Goal: Task Accomplishment & Management: Use online tool/utility

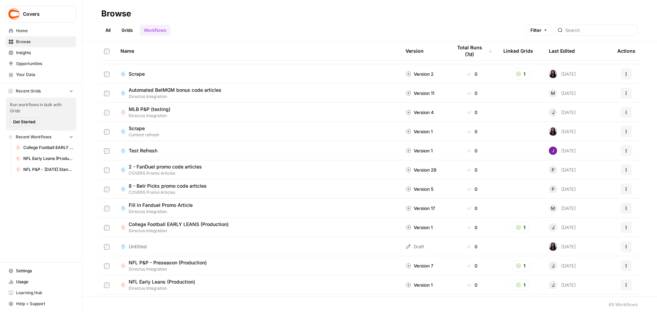
scroll to position [890, 0]
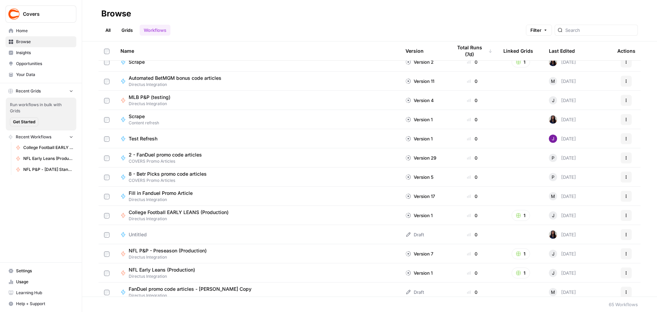
click at [205, 211] on span "College Football EARLY LEANS (Production)" at bounding box center [179, 212] width 100 height 7
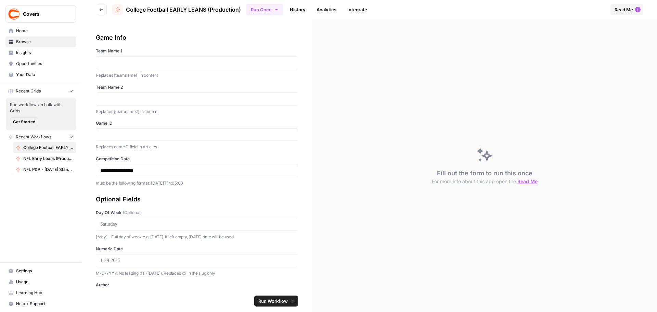
click at [276, 11] on icon "button" at bounding box center [276, 9] width 5 height 5
click at [278, 46] on span "Run in Bulk" at bounding box center [301, 45] width 66 height 7
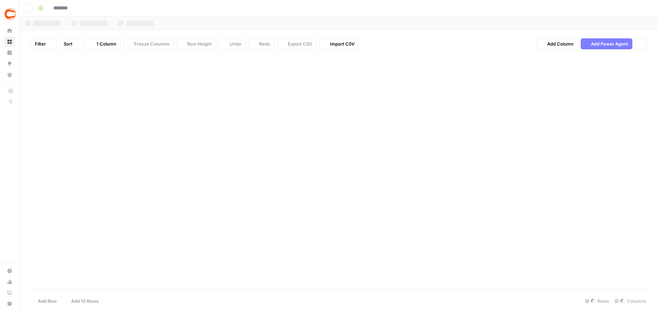
type input "**********"
click at [76, 72] on div "Add Column" at bounding box center [338, 95] width 621 height 81
click at [94, 71] on div "Add Column" at bounding box center [338, 95] width 621 height 81
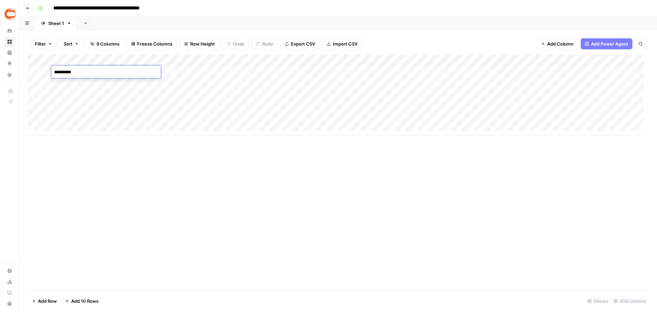
type textarea "**********"
click at [186, 72] on div "Add Column" at bounding box center [338, 95] width 621 height 81
click at [268, 73] on div "Add Column" at bounding box center [338, 95] width 621 height 81
click at [333, 74] on div "Add Column" at bounding box center [338, 95] width 621 height 81
click at [444, 70] on div "Add Column" at bounding box center [338, 95] width 621 height 81
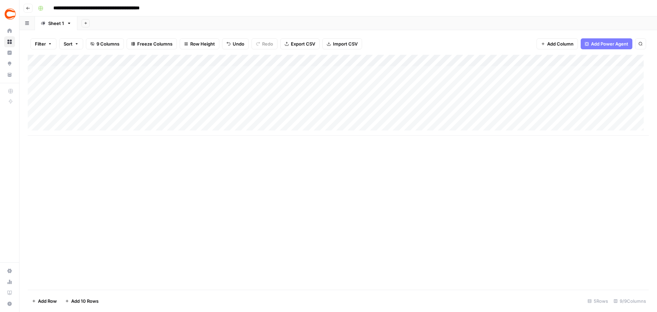
click at [540, 72] on div "Add Column" at bounding box center [338, 95] width 621 height 81
click at [506, 74] on div "Add Column" at bounding box center [338, 95] width 621 height 81
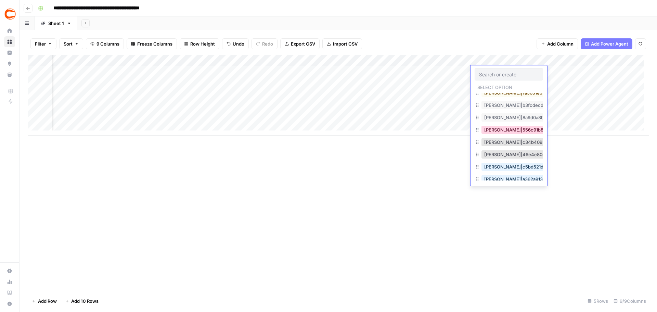
scroll to position [205, 0]
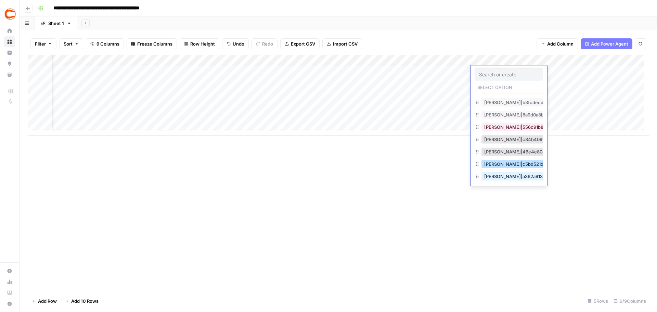
click at [519, 163] on button "[PERSON_NAME]|c5bd521d-495c-4c91-b7e1-78737e2d0d89" at bounding box center [548, 164] width 135 height 8
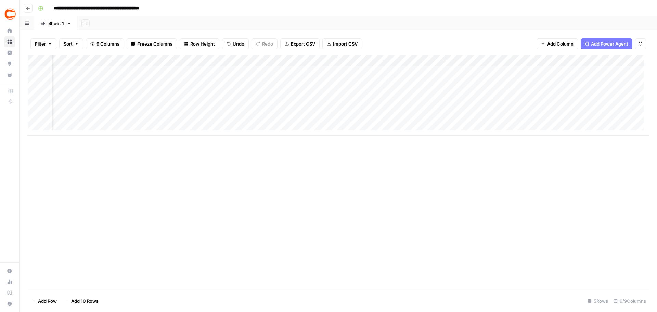
click at [556, 73] on div "Add Column" at bounding box center [338, 95] width 621 height 81
click at [569, 72] on div "Add Column" at bounding box center [338, 95] width 621 height 81
type input "42959"
click at [557, 83] on div "Add Column" at bounding box center [338, 95] width 621 height 81
click at [556, 94] on div "Add Column" at bounding box center [338, 95] width 621 height 81
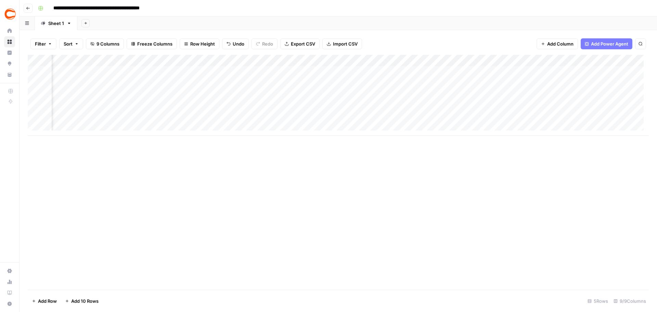
click at [553, 106] on div "Add Column" at bounding box center [338, 95] width 621 height 81
click at [553, 121] on div "Add Column" at bounding box center [338, 95] width 621 height 81
click at [96, 126] on div "Add Column" at bounding box center [338, 95] width 621 height 81
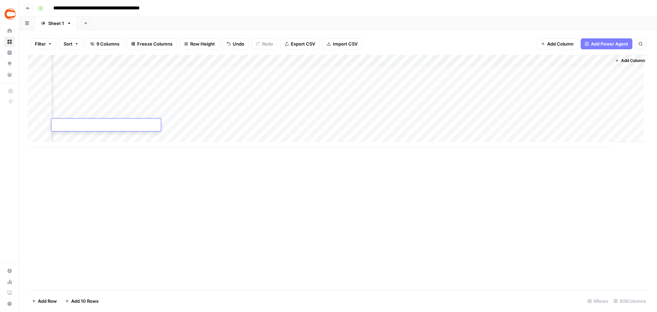
click at [437, 124] on div "Add Column" at bounding box center [338, 101] width 621 height 92
click at [105, 87] on div "Add Column" at bounding box center [338, 101] width 621 height 92
click at [177, 85] on div "Add Column" at bounding box center [338, 101] width 621 height 92
click at [275, 79] on div "Add Column" at bounding box center [338, 101] width 621 height 92
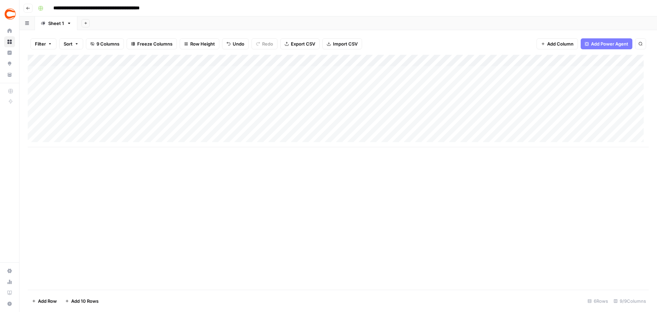
click at [366, 82] on div "Add Column" at bounding box center [338, 101] width 621 height 92
click at [429, 83] on div "Add Column" at bounding box center [338, 101] width 621 height 92
click at [436, 95] on div "Add Column" at bounding box center [338, 101] width 621 height 92
click at [435, 107] on div "Add Column" at bounding box center [338, 101] width 621 height 92
click at [432, 118] on div "Add Column" at bounding box center [338, 101] width 621 height 92
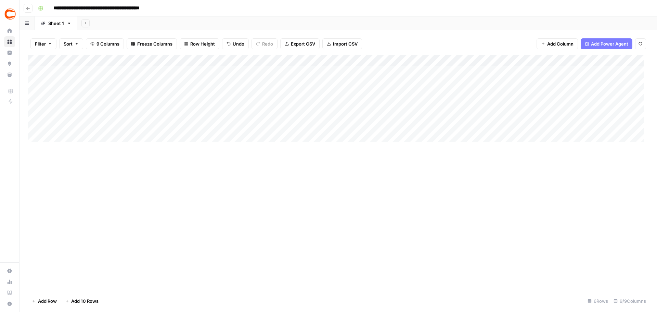
click at [429, 129] on div "Add Column" at bounding box center [338, 101] width 621 height 92
click at [521, 84] on div "Add Column" at bounding box center [338, 101] width 621 height 92
click at [538, 96] on div "Add Column" at bounding box center [338, 101] width 621 height 92
click at [534, 108] on div "Add Column" at bounding box center [338, 101] width 621 height 92
click at [529, 119] on div "Add Column" at bounding box center [338, 101] width 621 height 92
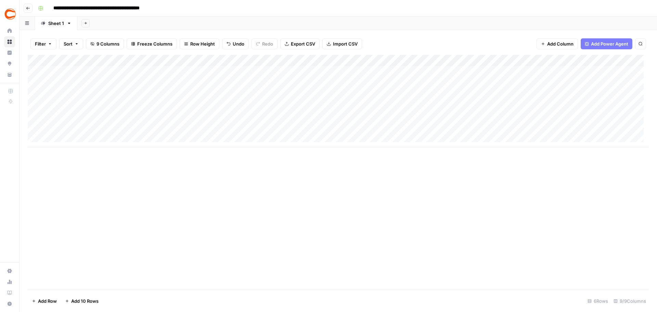
click at [528, 127] on div "Add Column" at bounding box center [338, 101] width 621 height 92
click at [437, 82] on div "Add Column" at bounding box center [338, 101] width 621 height 92
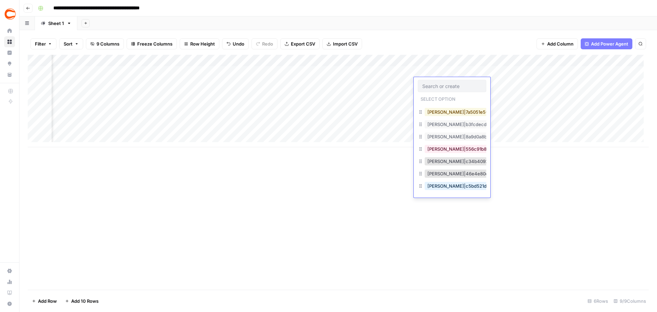
scroll to position [205, 0]
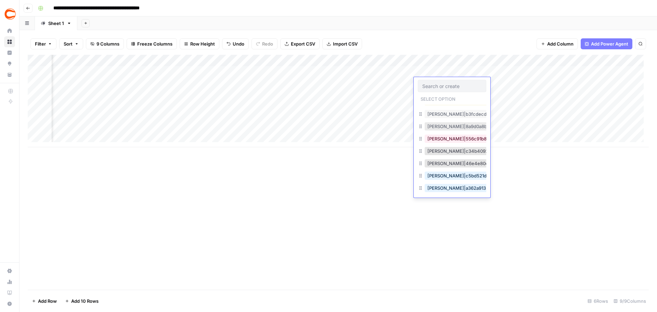
click at [450, 129] on button "[PERSON_NAME]|8a9d0a8b-94db-4176-b299-c8ac2ccc85f5" at bounding box center [493, 126] width 137 height 8
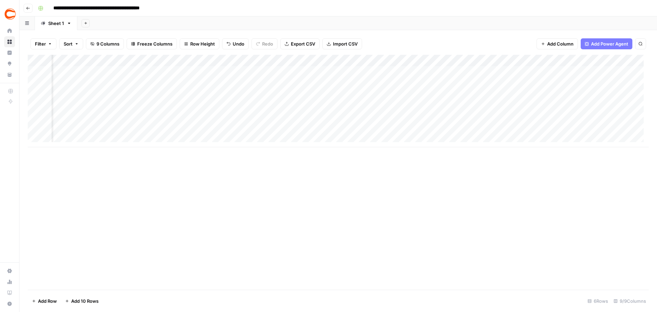
scroll to position [0, 0]
click at [83, 96] on div "Add Column" at bounding box center [338, 101] width 621 height 92
click at [65, 98] on div "Add Column" at bounding box center [338, 101] width 621 height 92
type textarea "**********"
click at [182, 100] on div "Add Column" at bounding box center [338, 101] width 621 height 92
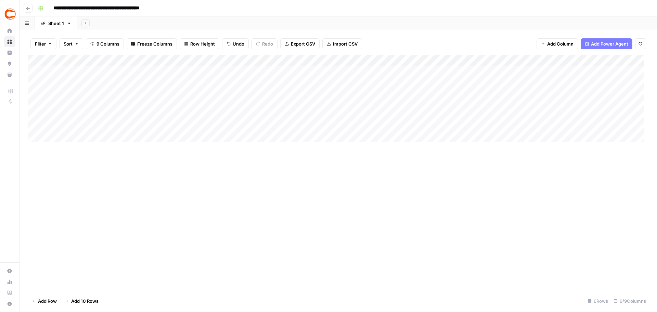
click at [283, 98] on div "Add Column" at bounding box center [338, 101] width 621 height 92
click at [355, 90] on div "Add Column" at bounding box center [338, 101] width 621 height 92
click at [526, 95] on div "Add Column" at bounding box center [338, 101] width 621 height 92
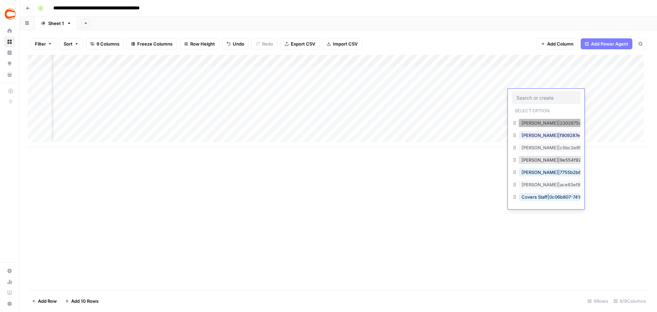
scroll to position [34, 0]
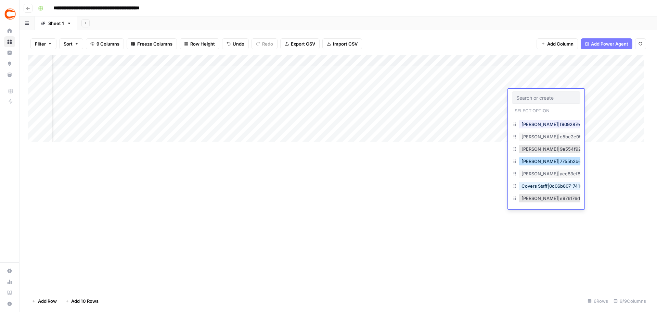
click at [554, 158] on button "[PERSON_NAME]|7755b2b6-1794-4b5d-a818-5dbf8e00acc6" at bounding box center [587, 161] width 136 height 8
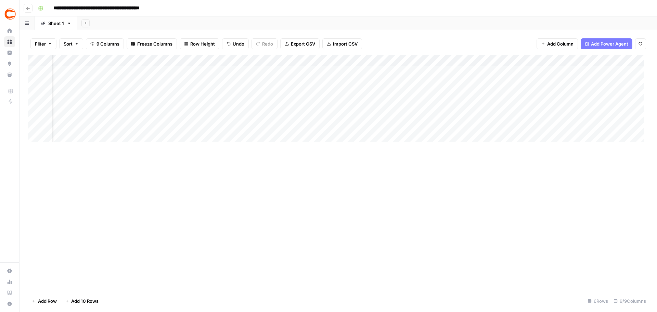
scroll to position [0, 0]
click at [100, 106] on div "Add Column" at bounding box center [338, 101] width 621 height 92
click at [104, 104] on div "Add Column" at bounding box center [338, 101] width 621 height 92
type textarea "**********"
click at [170, 107] on div "Add Column" at bounding box center [338, 101] width 621 height 92
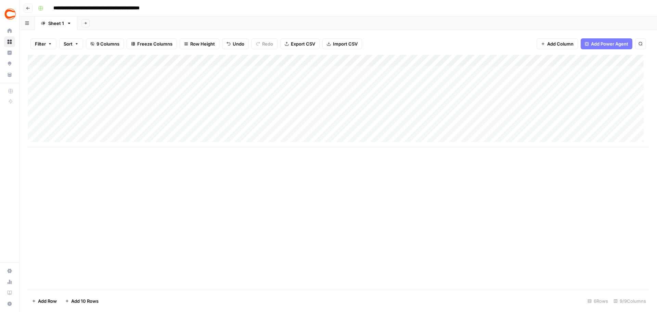
click at [276, 111] on div "Add Column" at bounding box center [338, 101] width 621 height 92
click at [346, 107] on div "Add Column" at bounding box center [338, 101] width 621 height 92
click at [521, 106] on div "Add Column" at bounding box center [338, 101] width 621 height 92
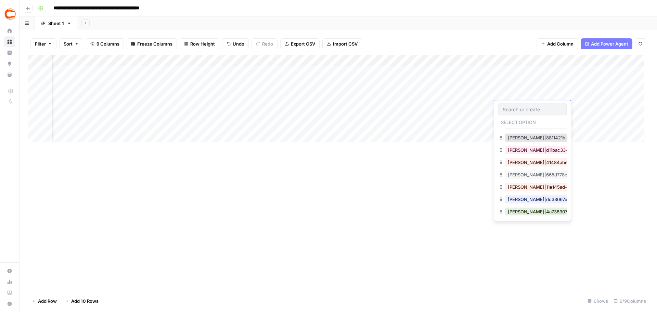
scroll to position [342, 0]
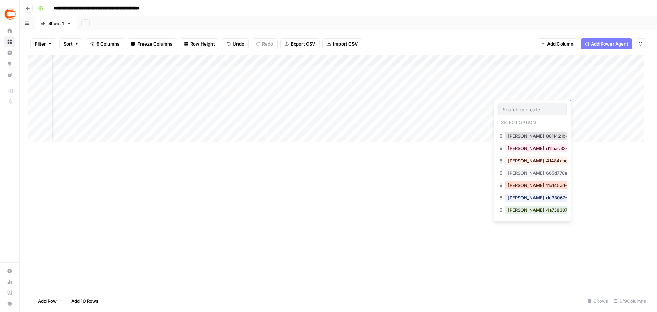
click at [531, 188] on button "[PERSON_NAME]|11e145ad-26c1-458e-95f0-f0be3f756b11" at bounding box center [570, 185] width 130 height 8
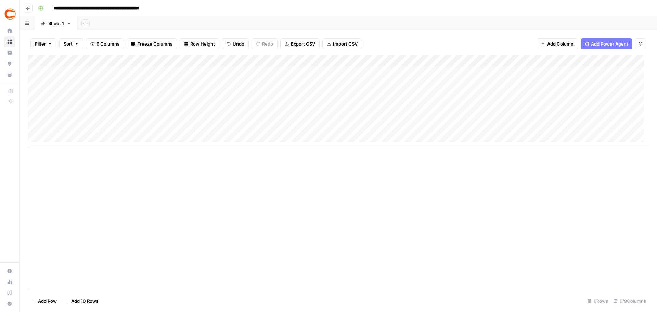
scroll to position [0, 0]
click at [131, 120] on div "Add Column" at bounding box center [338, 101] width 621 height 92
click at [172, 118] on div "Add Column" at bounding box center [338, 101] width 621 height 92
click at [279, 119] on div "Add Column" at bounding box center [338, 101] width 621 height 92
click at [346, 113] on div "Add Column" at bounding box center [338, 101] width 621 height 92
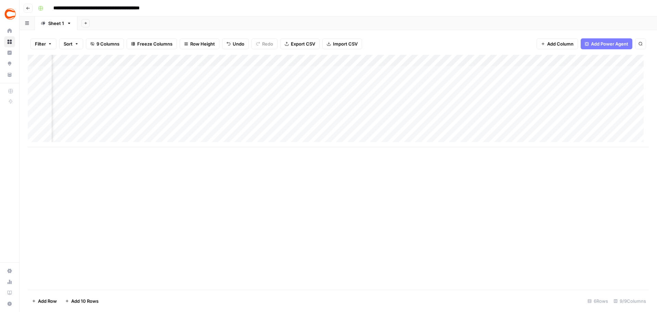
scroll to position [0, 72]
click at [552, 123] on div "Add Column" at bounding box center [338, 101] width 621 height 92
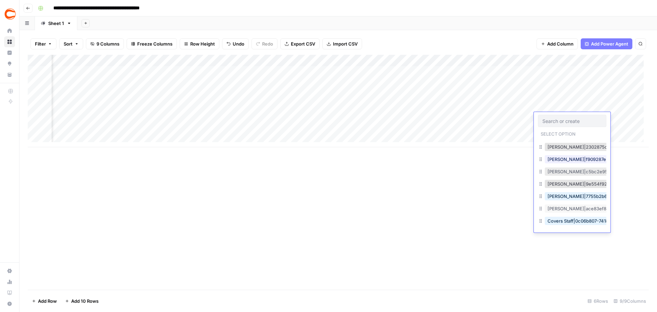
scroll to position [34, 0]
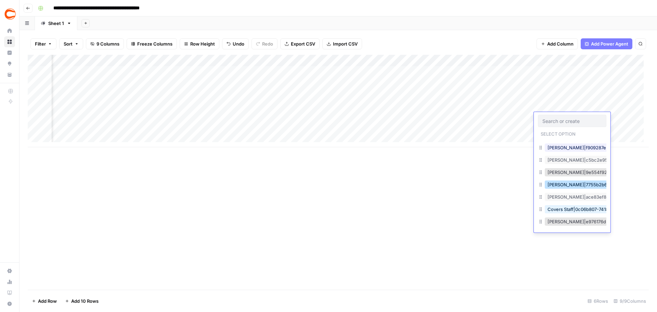
click at [568, 183] on button "[PERSON_NAME]|7755b2b6-1794-4b5d-a818-5dbf8e00acc6" at bounding box center [613, 184] width 136 height 8
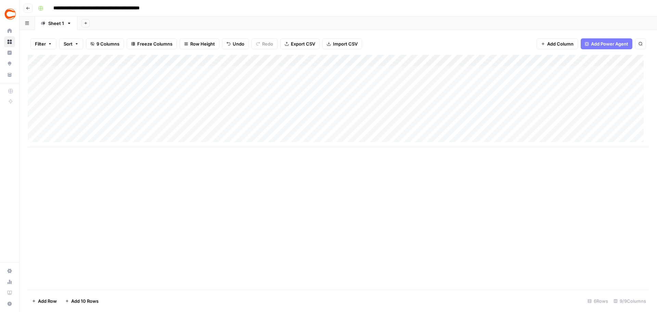
scroll to position [0, 0]
click at [83, 129] on div "Add Column" at bounding box center [338, 101] width 621 height 92
click at [180, 131] on div "Add Column" at bounding box center [338, 101] width 621 height 92
click at [270, 127] on div "Add Column" at bounding box center [338, 101] width 621 height 92
click at [346, 130] on div "Add Column" at bounding box center [338, 101] width 621 height 92
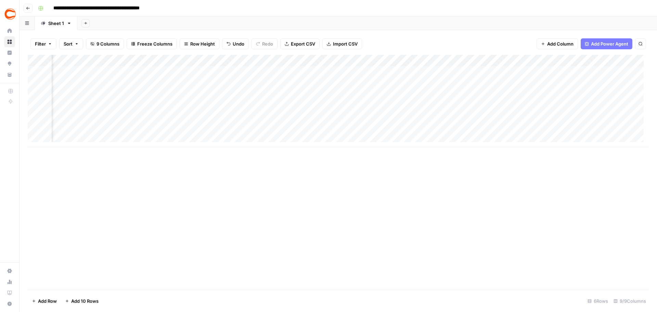
scroll to position [0, 125]
click at [497, 126] on div "Add Column" at bounding box center [338, 101] width 621 height 92
click at [499, 127] on div "Add Column" at bounding box center [338, 101] width 621 height 92
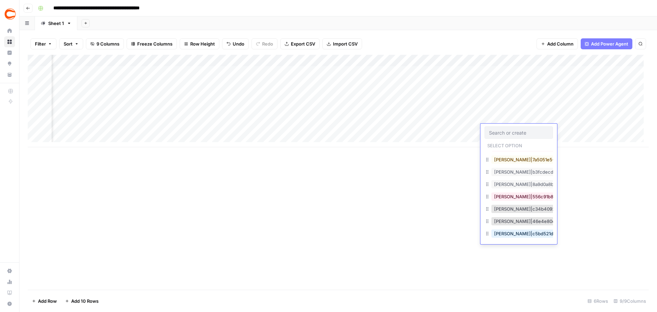
scroll to position [205, 0]
click at [517, 210] on button "[PERSON_NAME]|46e4e80e-b39d-49f8-a4b0-c9ead6bdd3f4" at bounding box center [560, 210] width 138 height 8
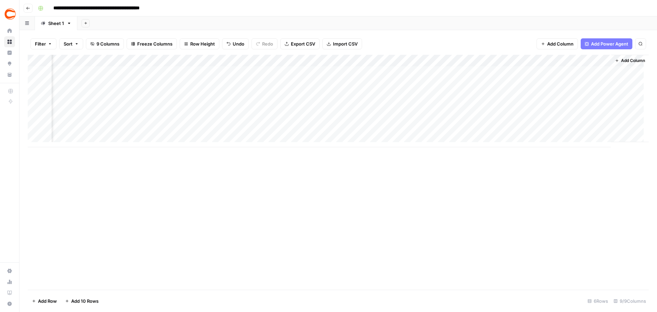
scroll to position [0, 249]
click at [599, 60] on div "Add Column" at bounding box center [338, 101] width 621 height 92
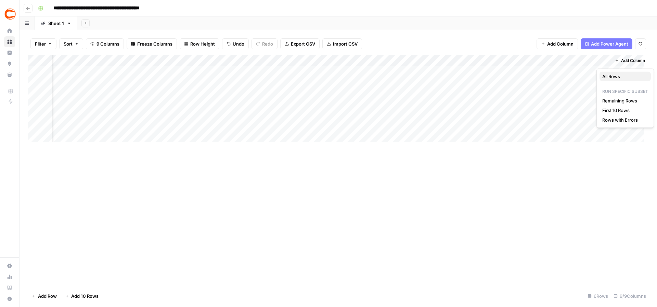
click at [607, 75] on span "All Rows" at bounding box center [623, 76] width 43 height 7
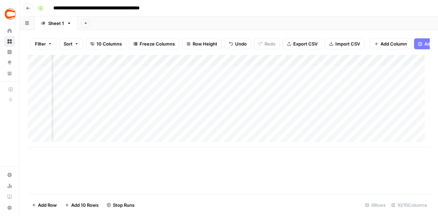
scroll to position [0, 530]
click at [362, 76] on div "Add Column" at bounding box center [229, 101] width 402 height 92
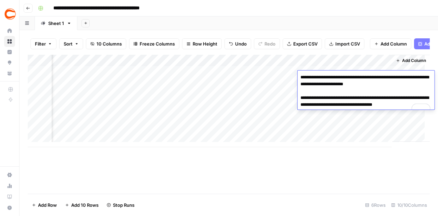
drag, startPoint x: 407, startPoint y: 86, endPoint x: 392, endPoint y: 86, distance: 15.1
click at [392, 86] on textarea "**********" at bounding box center [366, 95] width 137 height 44
click at [263, 106] on div "Add Column" at bounding box center [229, 101] width 402 height 92
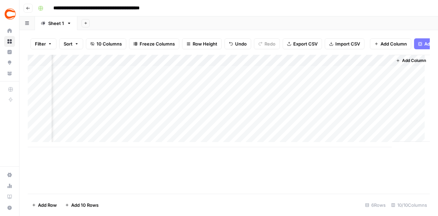
click at [357, 85] on div "Add Column" at bounding box center [229, 101] width 402 height 92
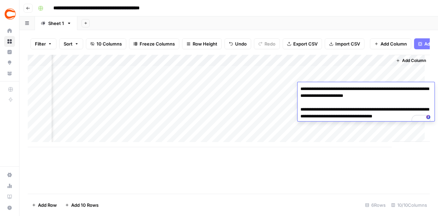
drag, startPoint x: 407, startPoint y: 97, endPoint x: 394, endPoint y: 105, distance: 14.6
click at [392, 99] on textarea "**********" at bounding box center [366, 106] width 137 height 44
click at [359, 70] on div "Add Column" at bounding box center [229, 101] width 402 height 92
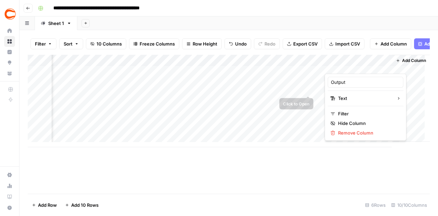
click at [299, 96] on div "Add Column" at bounding box center [229, 101] width 402 height 92
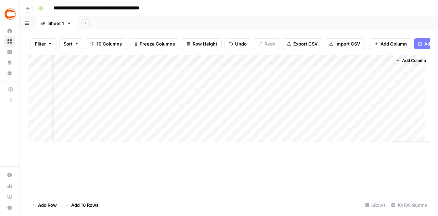
click at [345, 98] on div "Add Column" at bounding box center [229, 101] width 402 height 92
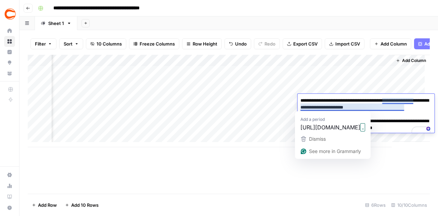
drag, startPoint x: 407, startPoint y: 108, endPoint x: 392, endPoint y: 111, distance: 15.3
click at [392, 111] on textarea "**********" at bounding box center [366, 118] width 137 height 44
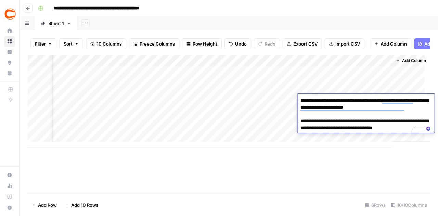
click at [345, 88] on div "Add Column" at bounding box center [229, 101] width 402 height 92
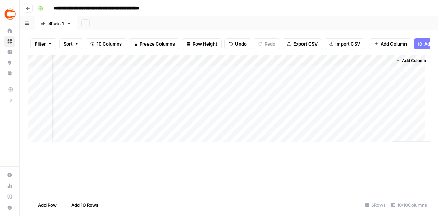
click at [348, 112] on div "Add Column" at bounding box center [229, 101] width 402 height 92
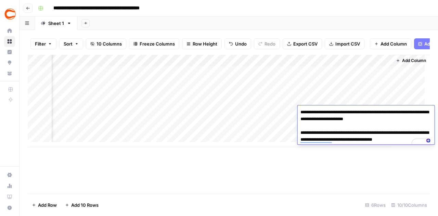
drag, startPoint x: 405, startPoint y: 120, endPoint x: 392, endPoint y: 121, distance: 13.5
click at [392, 121] on textarea "**********" at bounding box center [366, 129] width 137 height 44
click at [347, 95] on div "Add Column" at bounding box center [229, 101] width 402 height 92
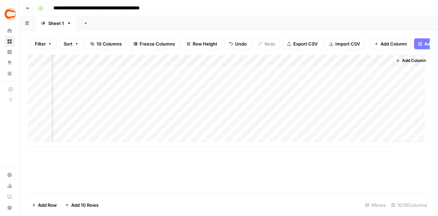
click at [353, 128] on div "Add Column" at bounding box center [229, 101] width 402 height 92
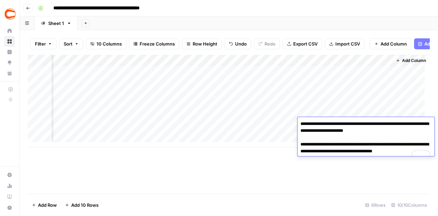
drag, startPoint x: 408, startPoint y: 131, endPoint x: 392, endPoint y: 132, distance: 15.8
click at [392, 132] on textarea "**********" at bounding box center [366, 141] width 137 height 44
click at [366, 107] on div "Add Column" at bounding box center [229, 101] width 402 height 92
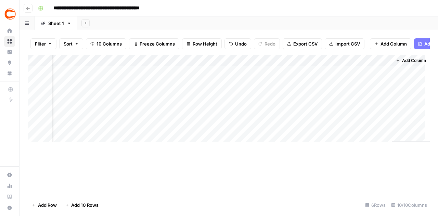
click at [361, 134] on div "Add Column" at bounding box center [229, 101] width 402 height 92
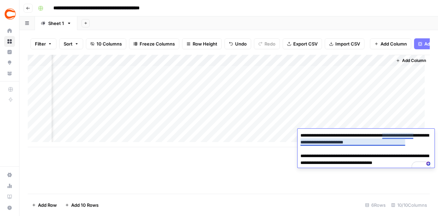
drag, startPoint x: 407, startPoint y: 143, endPoint x: 392, endPoint y: 145, distance: 14.8
click at [392, 145] on textarea "**********" at bounding box center [366, 153] width 137 height 44
